Goal: Navigation & Orientation: Find specific page/section

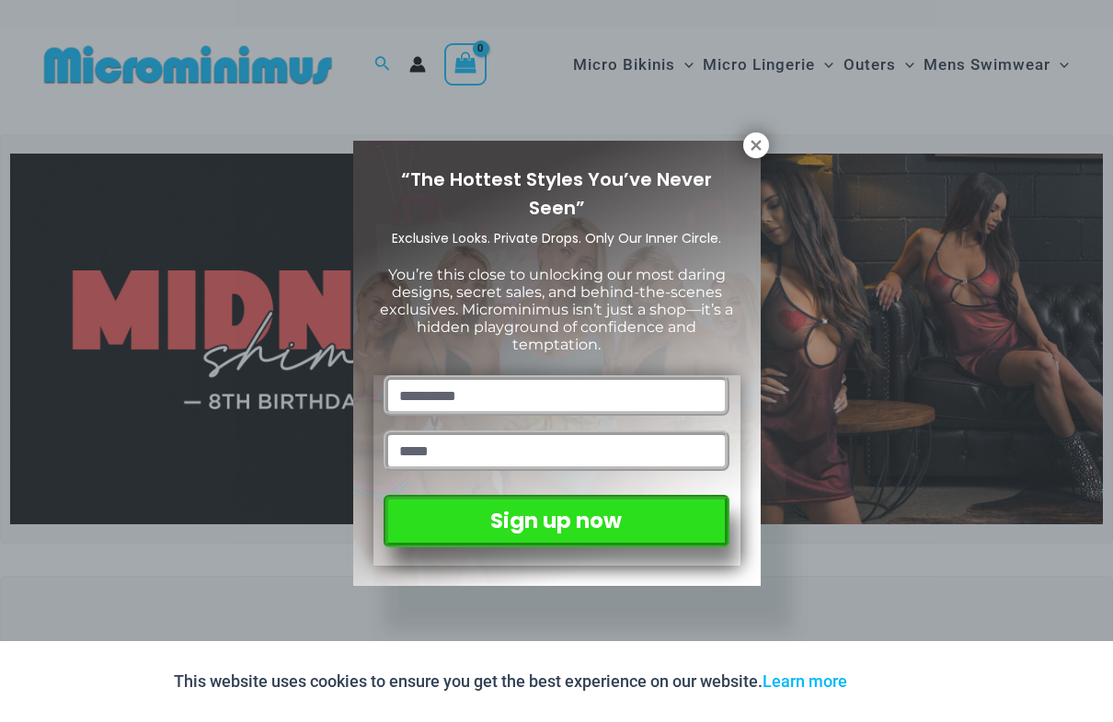
scroll to position [3, 0]
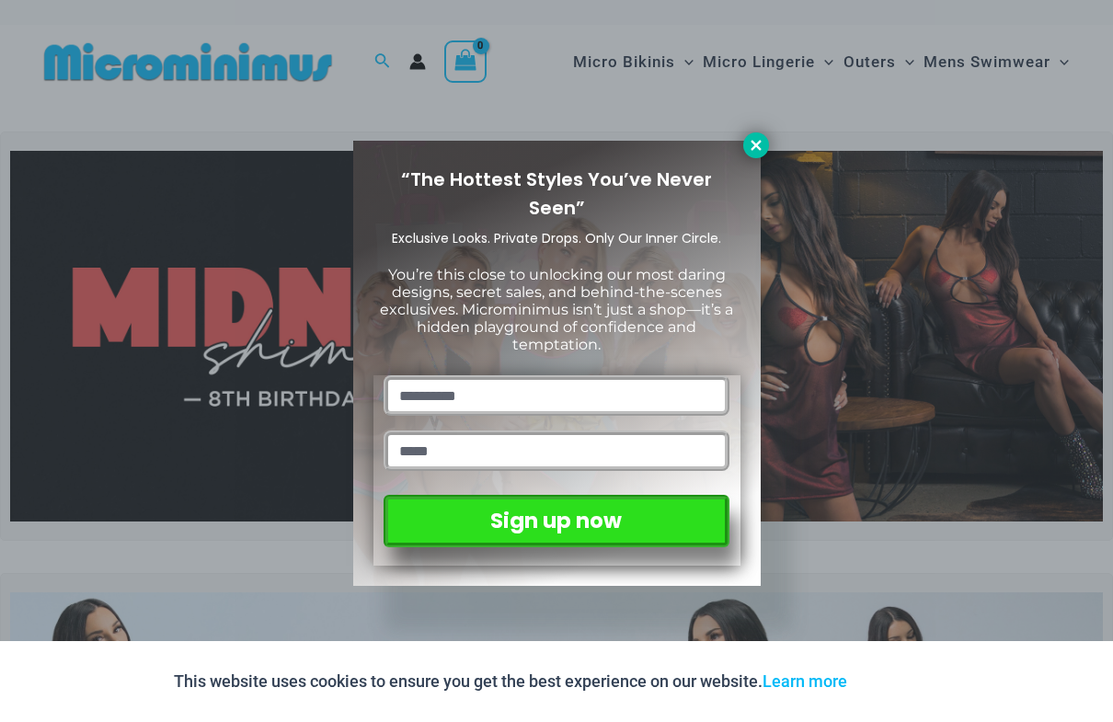
click at [758, 144] on icon at bounding box center [756, 145] width 10 height 10
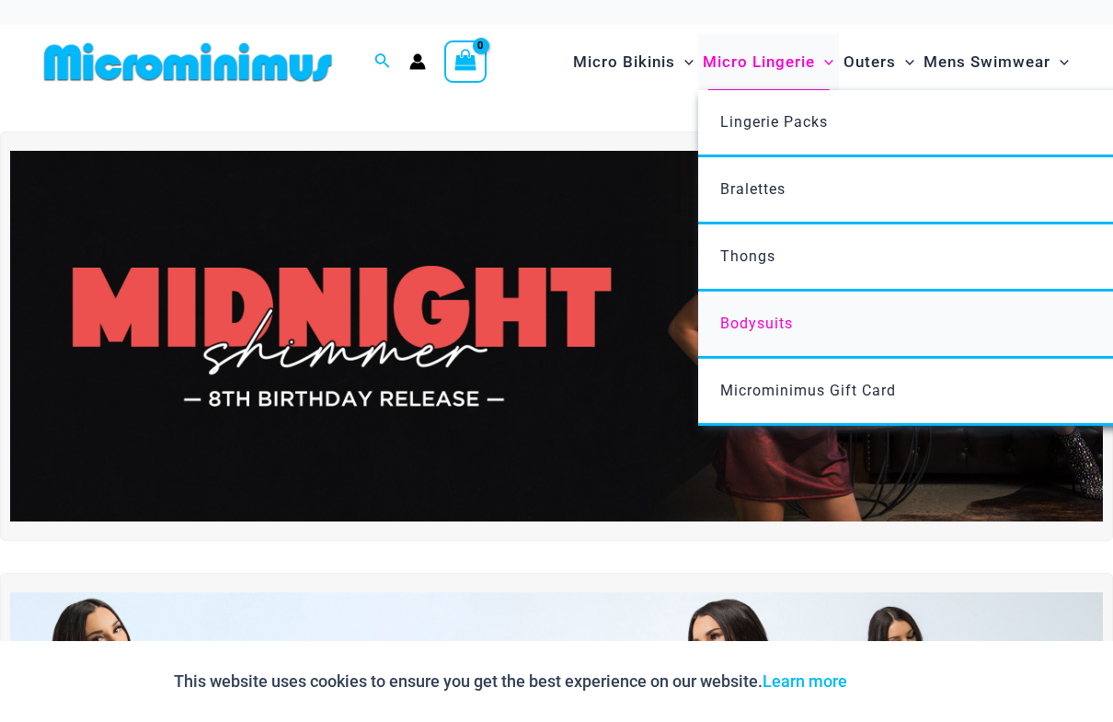
click at [794, 320] on link "Bodysuits" at bounding box center [972, 325] width 548 height 67
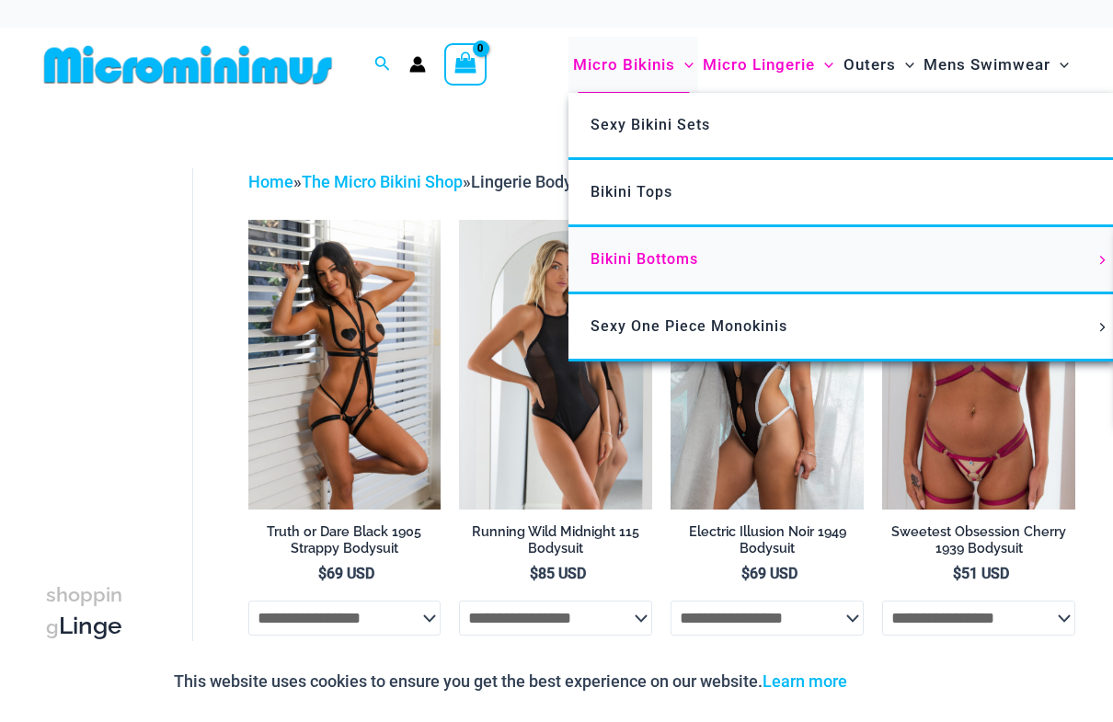
click at [645, 256] on span "Bikini Bottoms" at bounding box center [645, 258] width 108 height 17
